Goal: Obtain resource: Download file/media

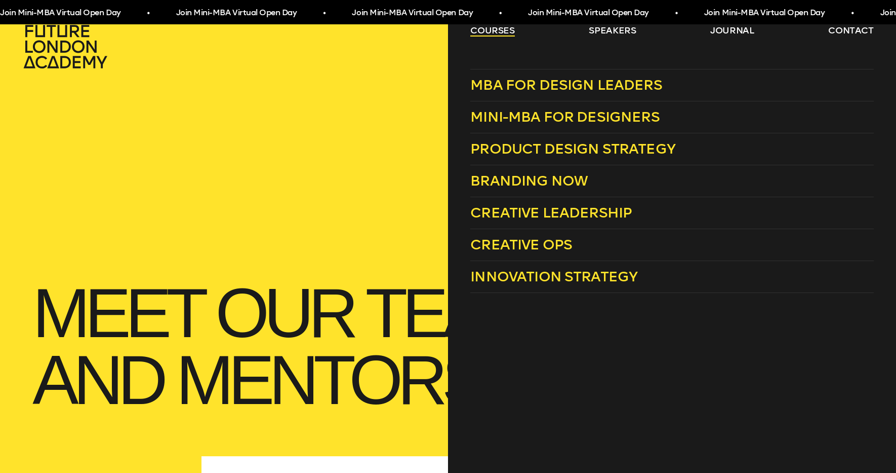
click at [492, 30] on link "courses" at bounding box center [493, 30] width 45 height 12
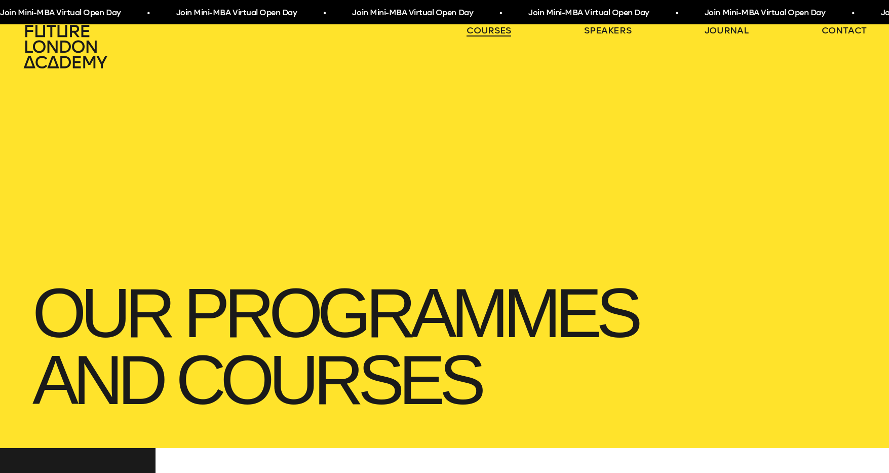
click at [492, 30] on link "courses" at bounding box center [488, 30] width 45 height 12
click at [493, 29] on link "courses" at bounding box center [488, 30] width 45 height 12
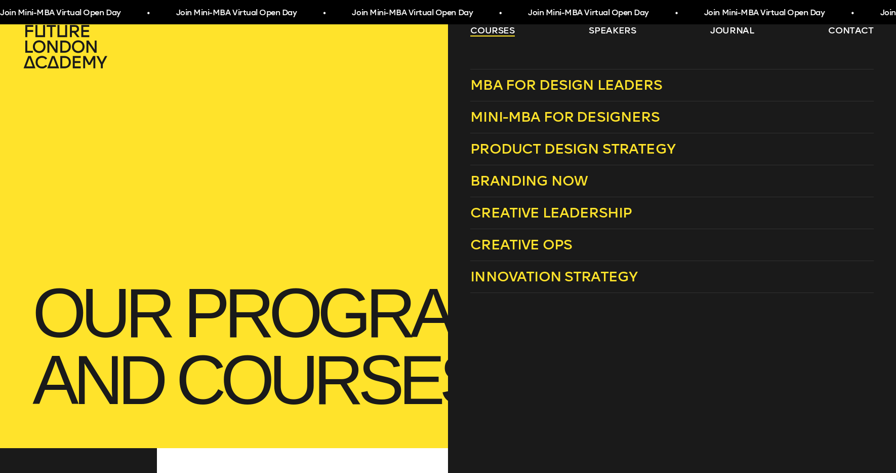
click at [491, 33] on link "courses" at bounding box center [493, 30] width 45 height 12
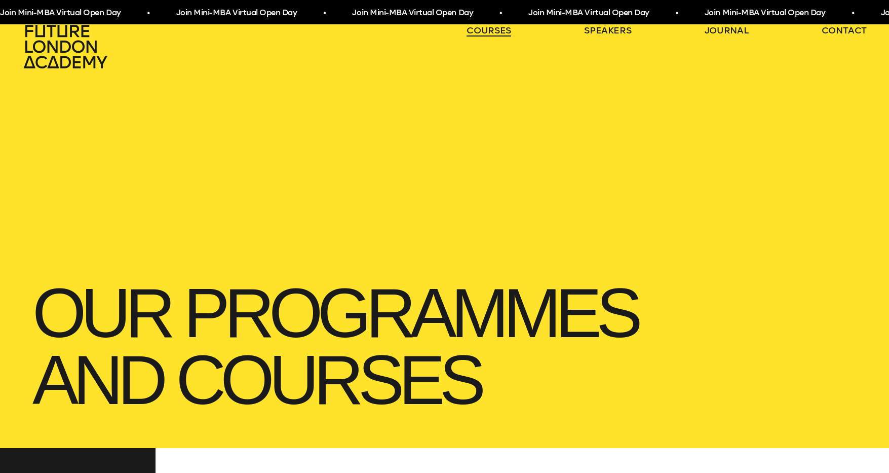
click at [490, 33] on link "courses" at bounding box center [488, 30] width 45 height 12
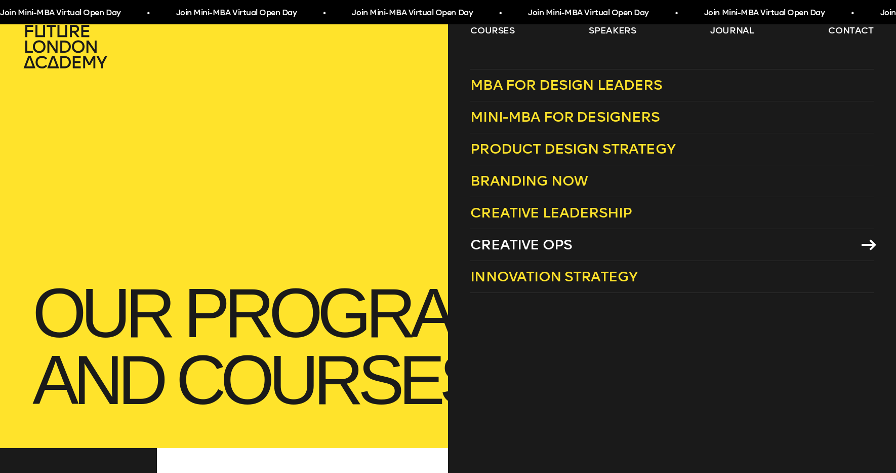
click at [564, 238] on span "Creative Ops" at bounding box center [522, 244] width 102 height 17
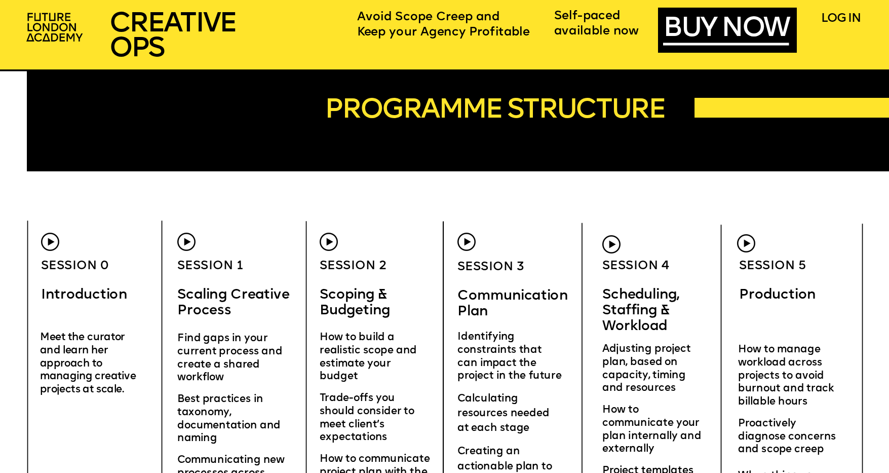
scroll to position [3151, 0]
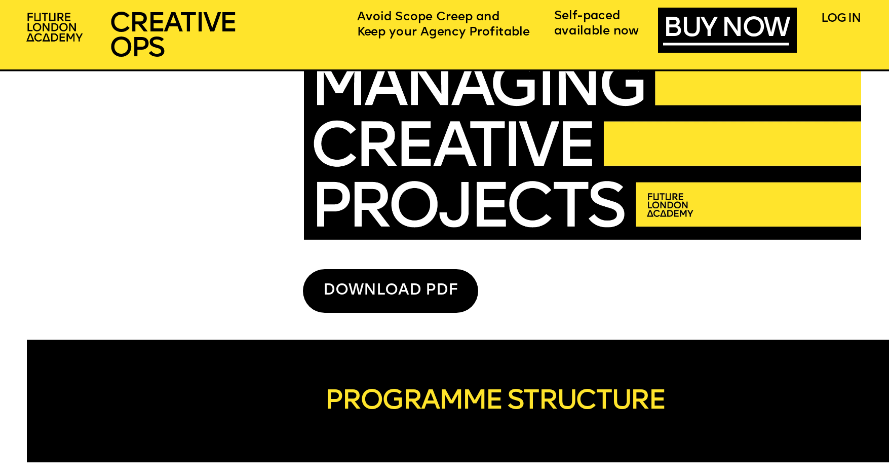
click at [380, 293] on div "DOWNLOAD PDF" at bounding box center [390, 291] width 175 height 44
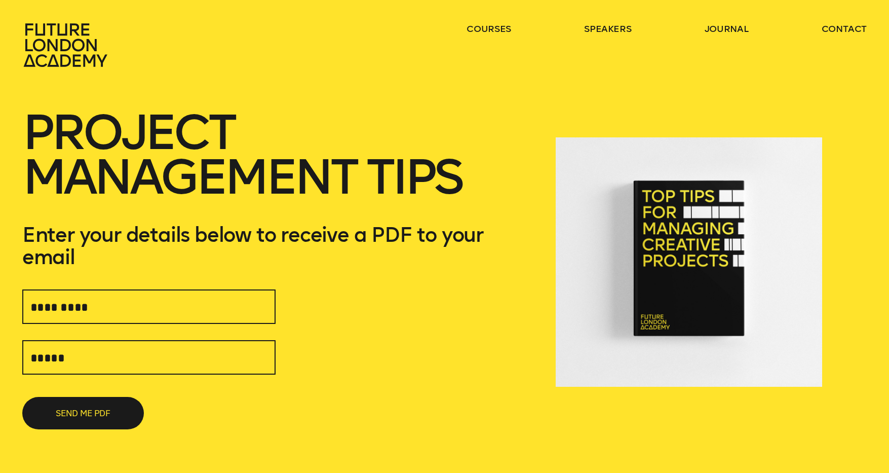
scroll to position [2, 0]
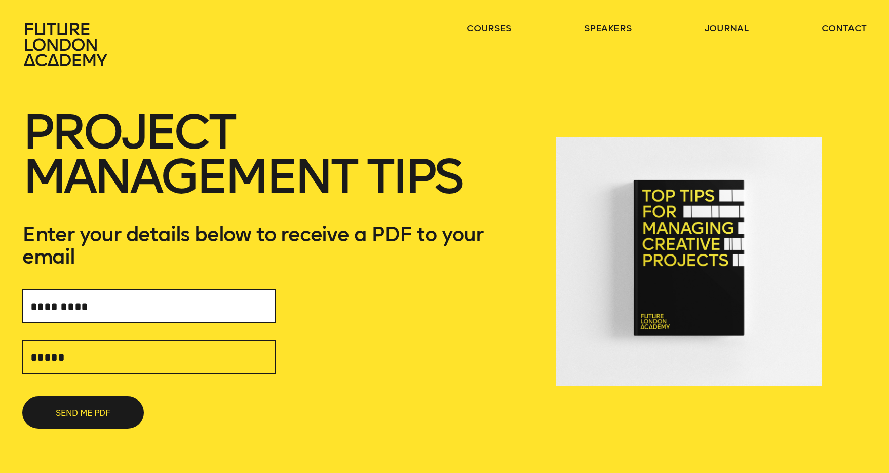
click at [91, 306] on input "text" at bounding box center [148, 306] width 253 height 34
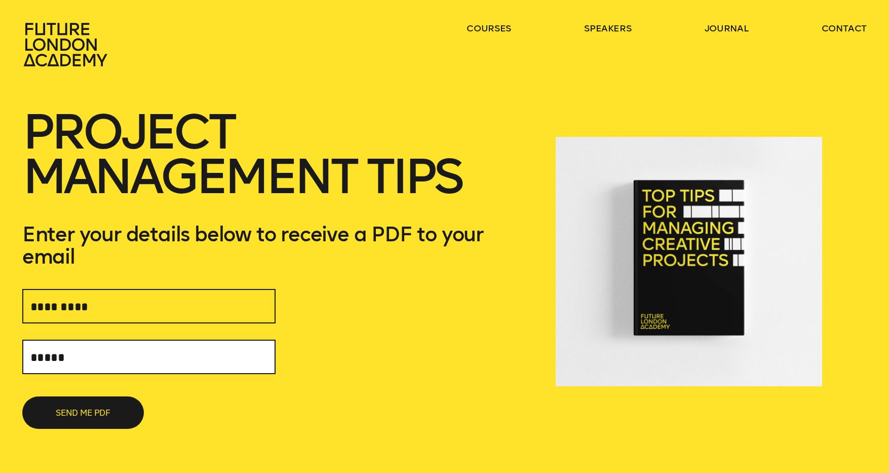
click at [72, 350] on input "text" at bounding box center [148, 356] width 253 height 34
type input "**********"
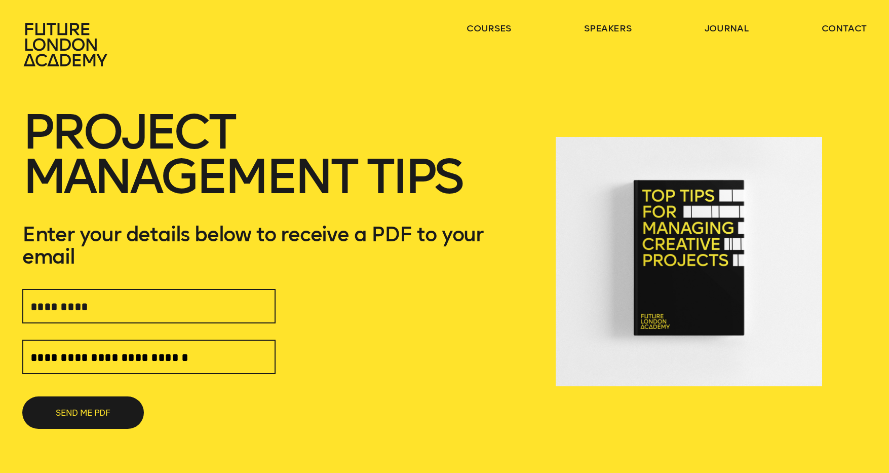
click at [89, 284] on form "**********" at bounding box center [148, 356] width 253 height 145
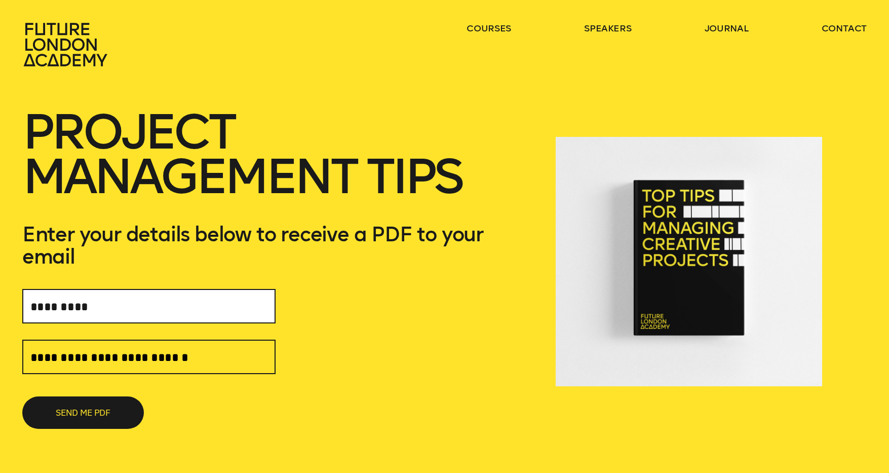
click at [75, 316] on input "text" at bounding box center [148, 306] width 253 height 34
type input "*"
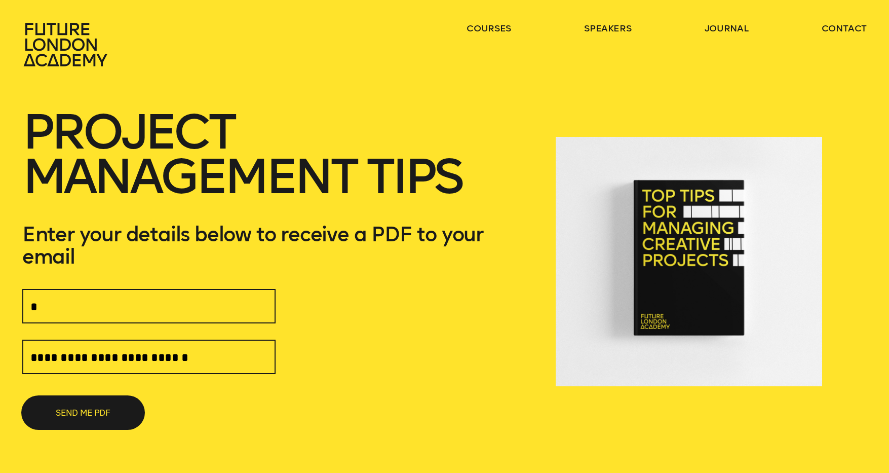
click at [85, 413] on button "SEND ME PDF" at bounding box center [83, 412] width 122 height 32
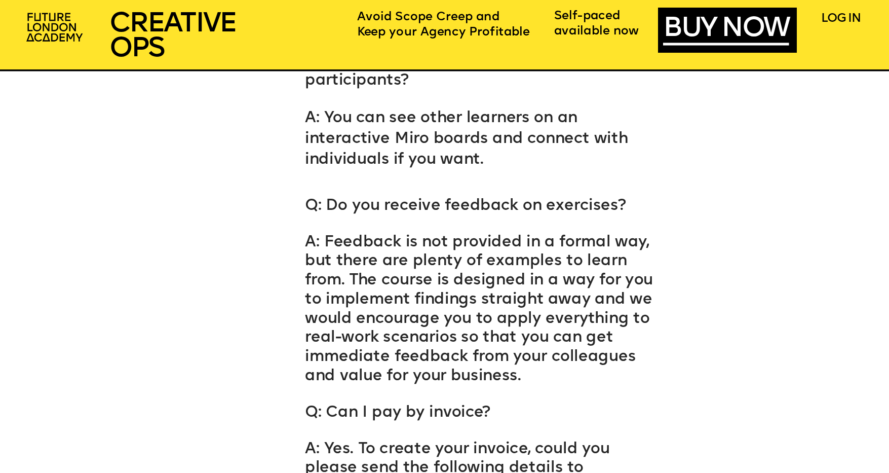
scroll to position [6652, 0]
